Goal: Task Accomplishment & Management: Use online tool/utility

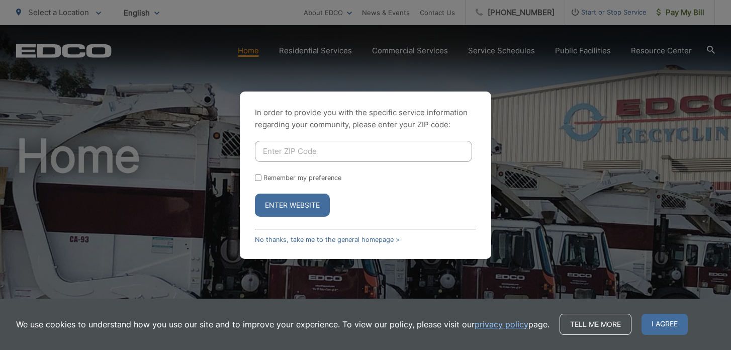
click at [274, 150] on input "Enter ZIP Code" at bounding box center [363, 151] width 217 height 21
type input "91941"
click at [281, 206] on button "Enter Website" at bounding box center [292, 205] width 75 height 23
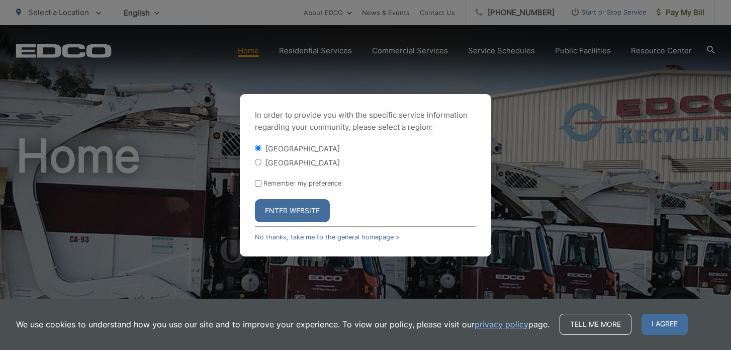
click at [281, 206] on button "Enter Website" at bounding box center [292, 210] width 75 height 23
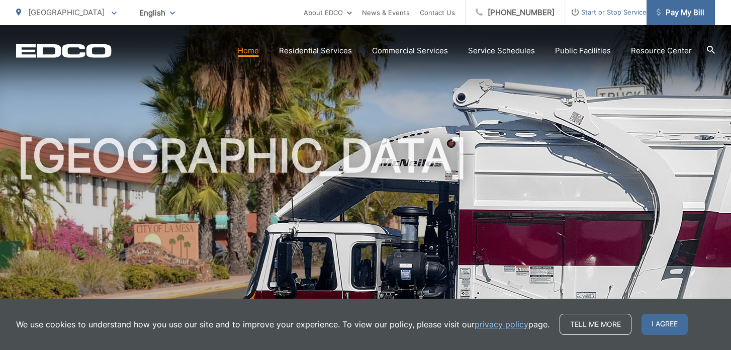
click at [675, 15] on span "Pay My Bill" at bounding box center [681, 13] width 48 height 12
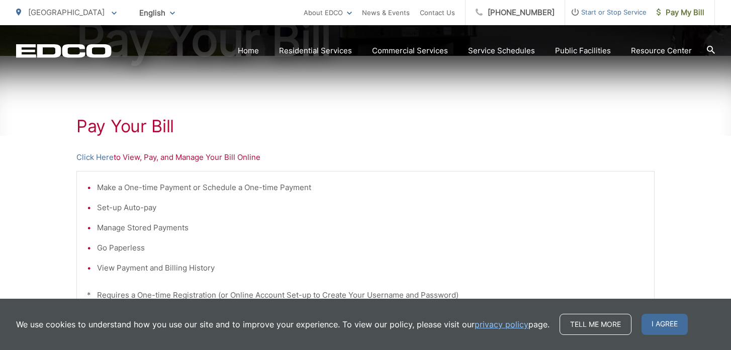
scroll to position [150, 0]
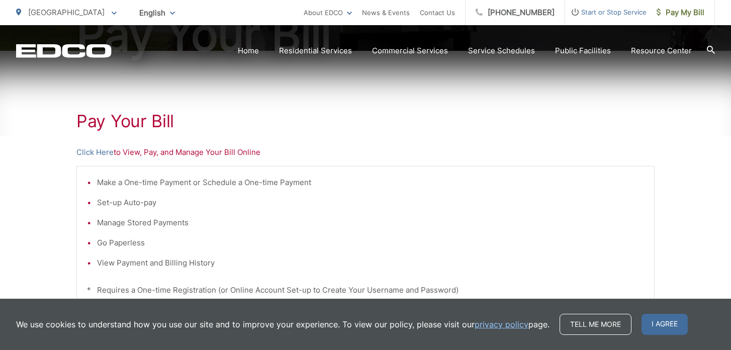
click at [147, 154] on p "Click Here to View, Pay, and Manage Your Bill Online" at bounding box center [365, 152] width 579 height 12
click at [105, 153] on link "Click Here" at bounding box center [94, 152] width 37 height 12
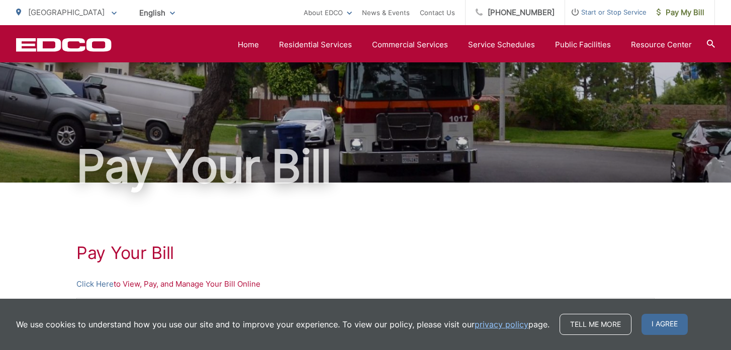
scroll to position [0, 0]
